Goal: Transaction & Acquisition: Purchase product/service

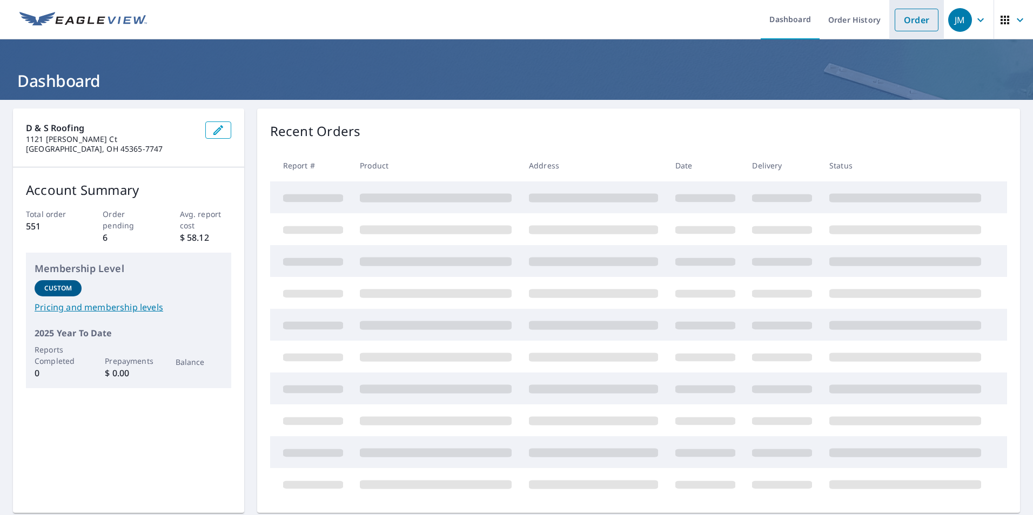
click at [905, 17] on link "Order" at bounding box center [916, 20] width 44 height 23
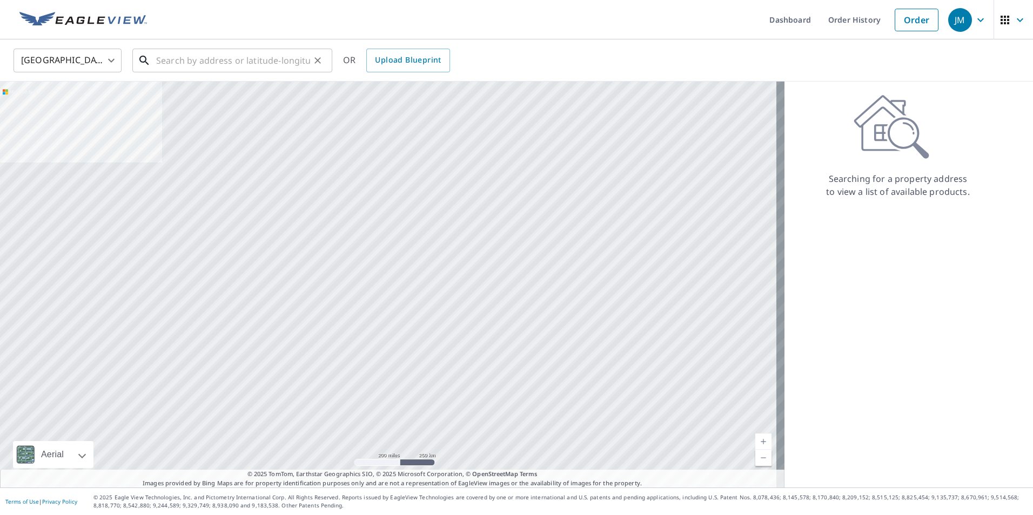
click at [202, 62] on input "text" at bounding box center [233, 60] width 154 height 30
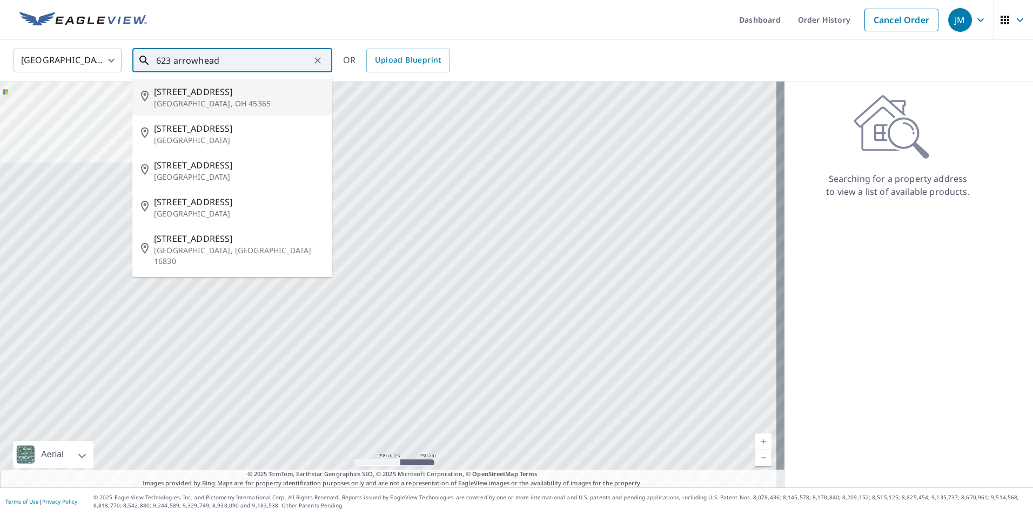
click at [216, 99] on p "[GEOGRAPHIC_DATA], OH 45365" at bounding box center [239, 103] width 170 height 11
type input "[STREET_ADDRESS][PERSON_NAME]"
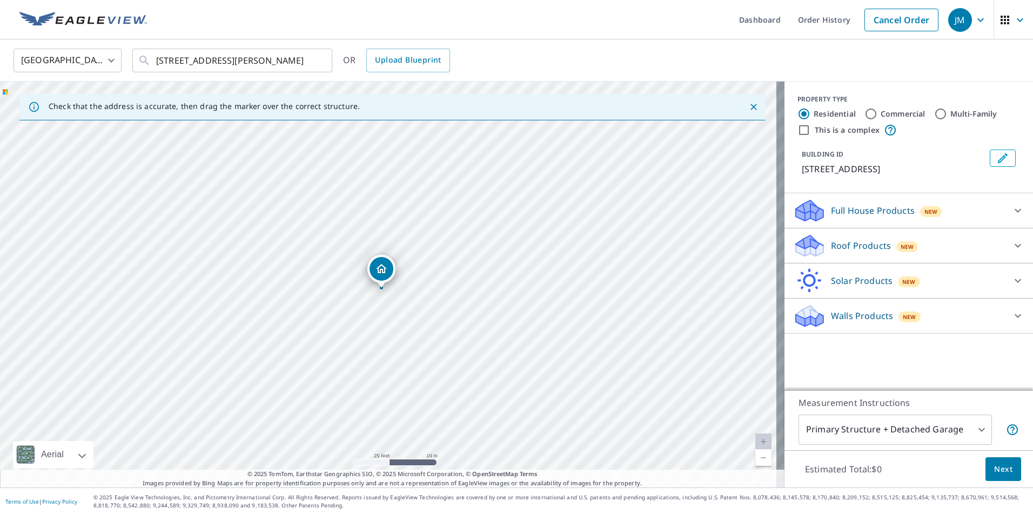
drag, startPoint x: 375, startPoint y: 271, endPoint x: 386, endPoint y: 273, distance: 10.5
click at [1011, 240] on icon at bounding box center [1017, 245] width 13 height 13
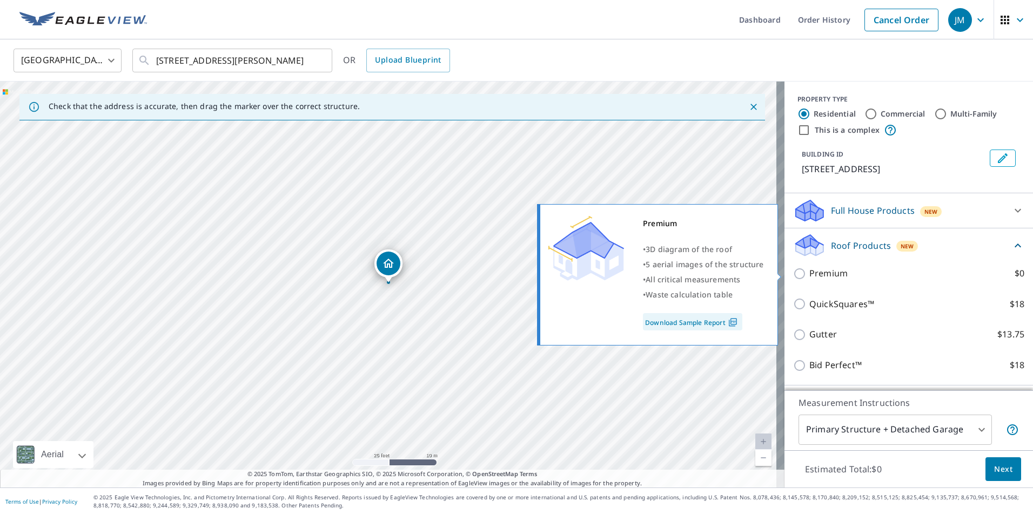
click at [877, 275] on label "Premium $0" at bounding box center [916, 274] width 215 height 14
click at [809, 275] on input "Premium $0" at bounding box center [801, 273] width 16 height 13
checkbox input "true"
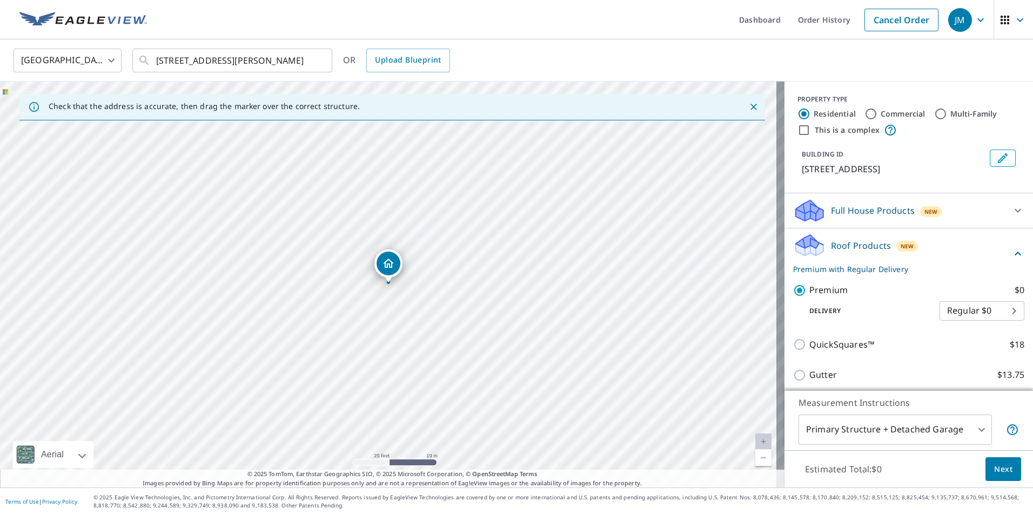
click at [971, 430] on body "JM JM Dashboard Order History Cancel Order JM [GEOGRAPHIC_DATA] [GEOGRAPHIC_DAT…" at bounding box center [516, 257] width 1033 height 515
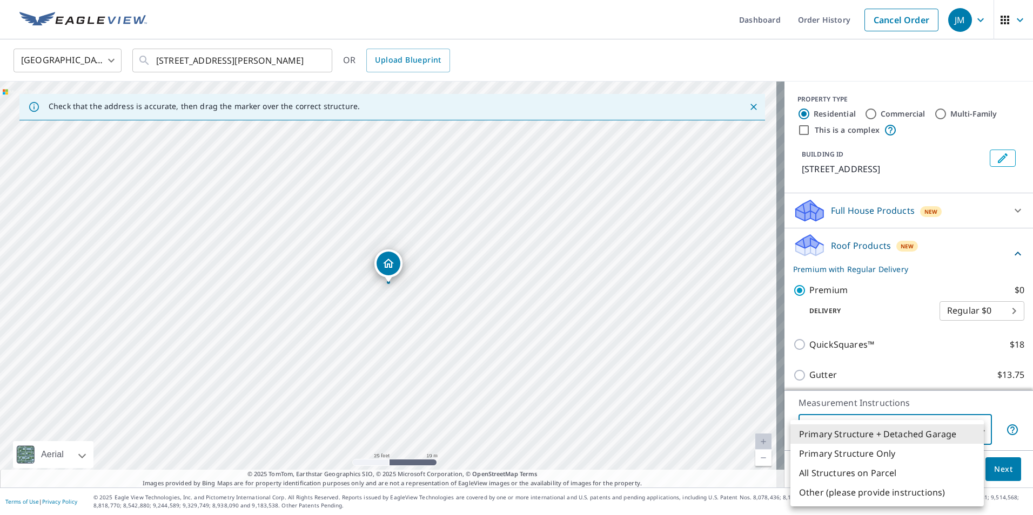
click at [929, 453] on li "Primary Structure Only" at bounding box center [886, 453] width 193 height 19
type input "2"
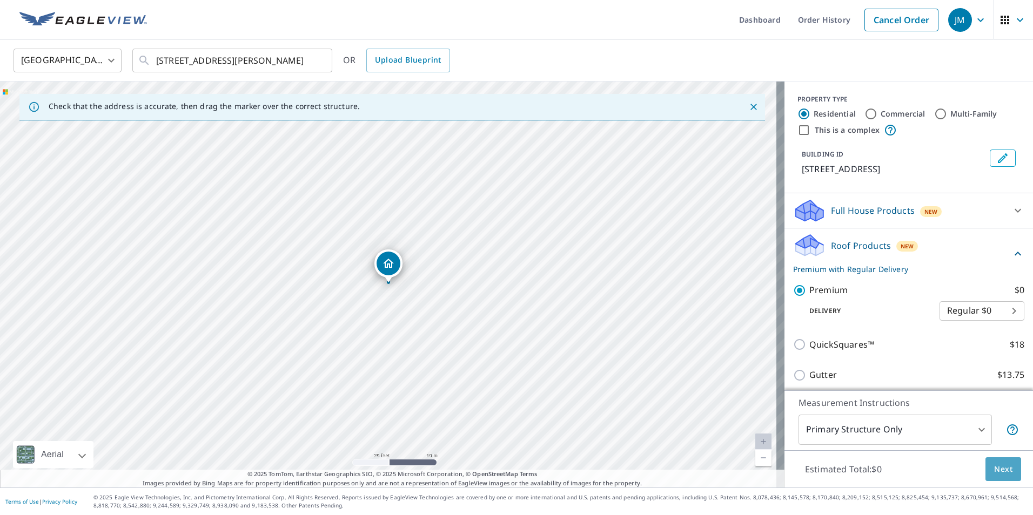
click at [994, 475] on span "Next" at bounding box center [1003, 470] width 18 height 14
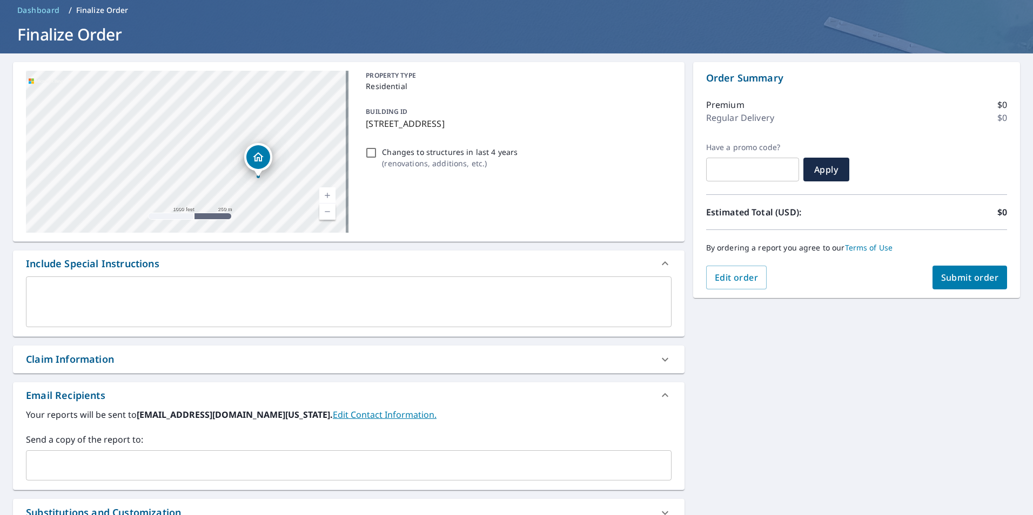
scroll to position [108, 0]
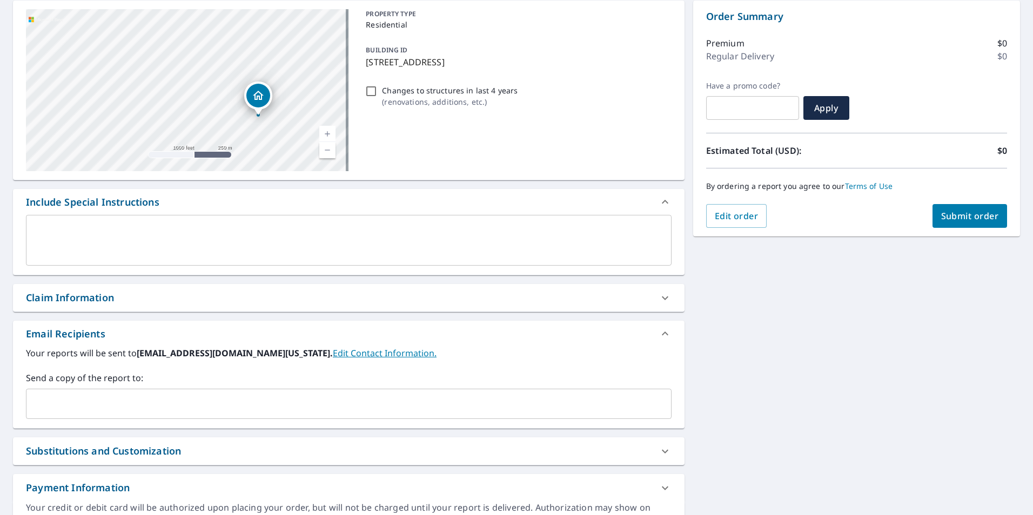
click at [163, 398] on input "text" at bounding box center [340, 404] width 619 height 21
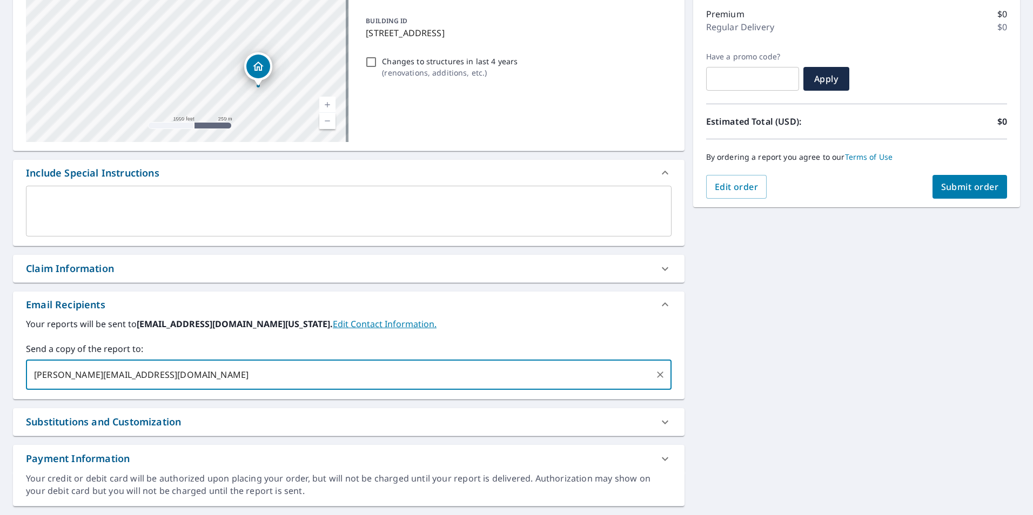
scroll to position [165, 0]
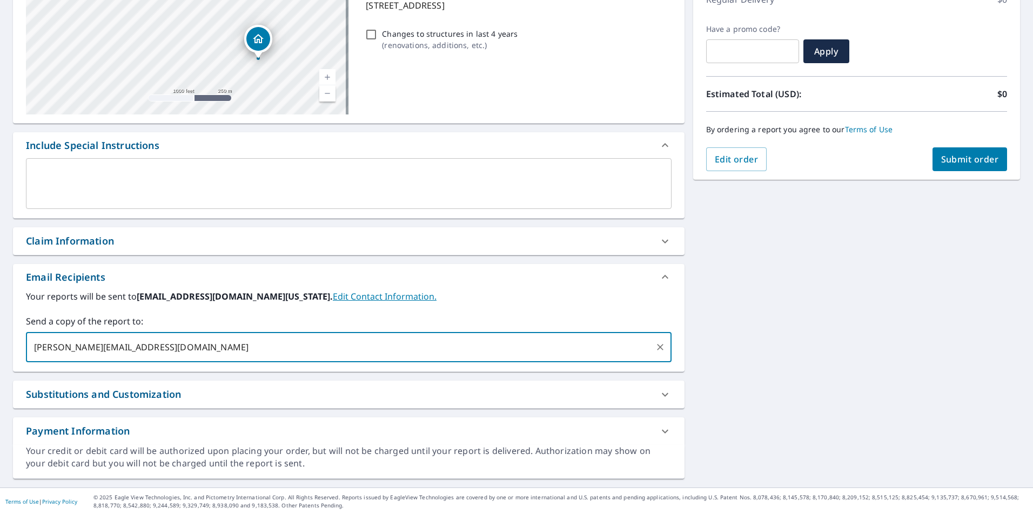
type input "[PERSON_NAME][EMAIL_ADDRESS][DOMAIN_NAME]"
click at [949, 161] on span "Submit order" at bounding box center [970, 159] width 58 height 12
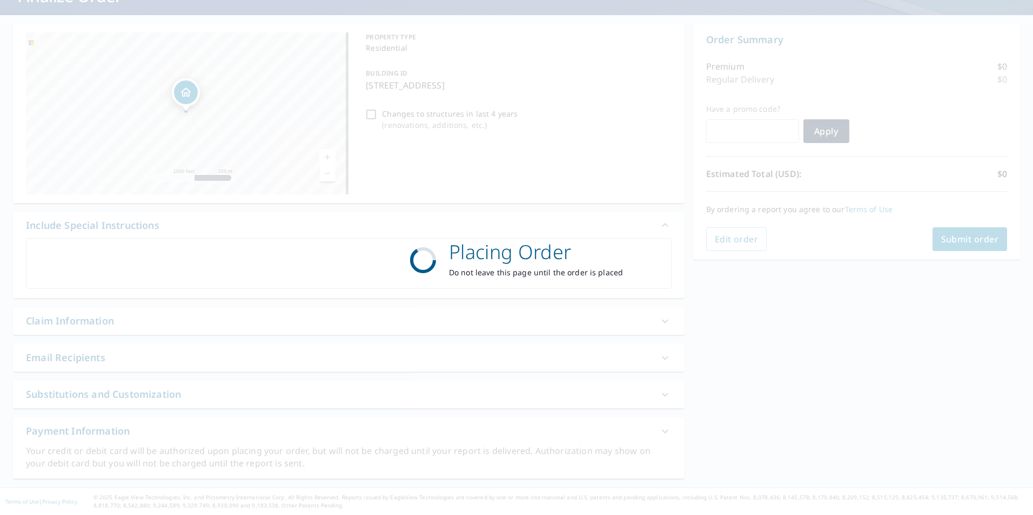
scroll to position [85, 0]
